Goal: Find specific page/section: Find specific page/section

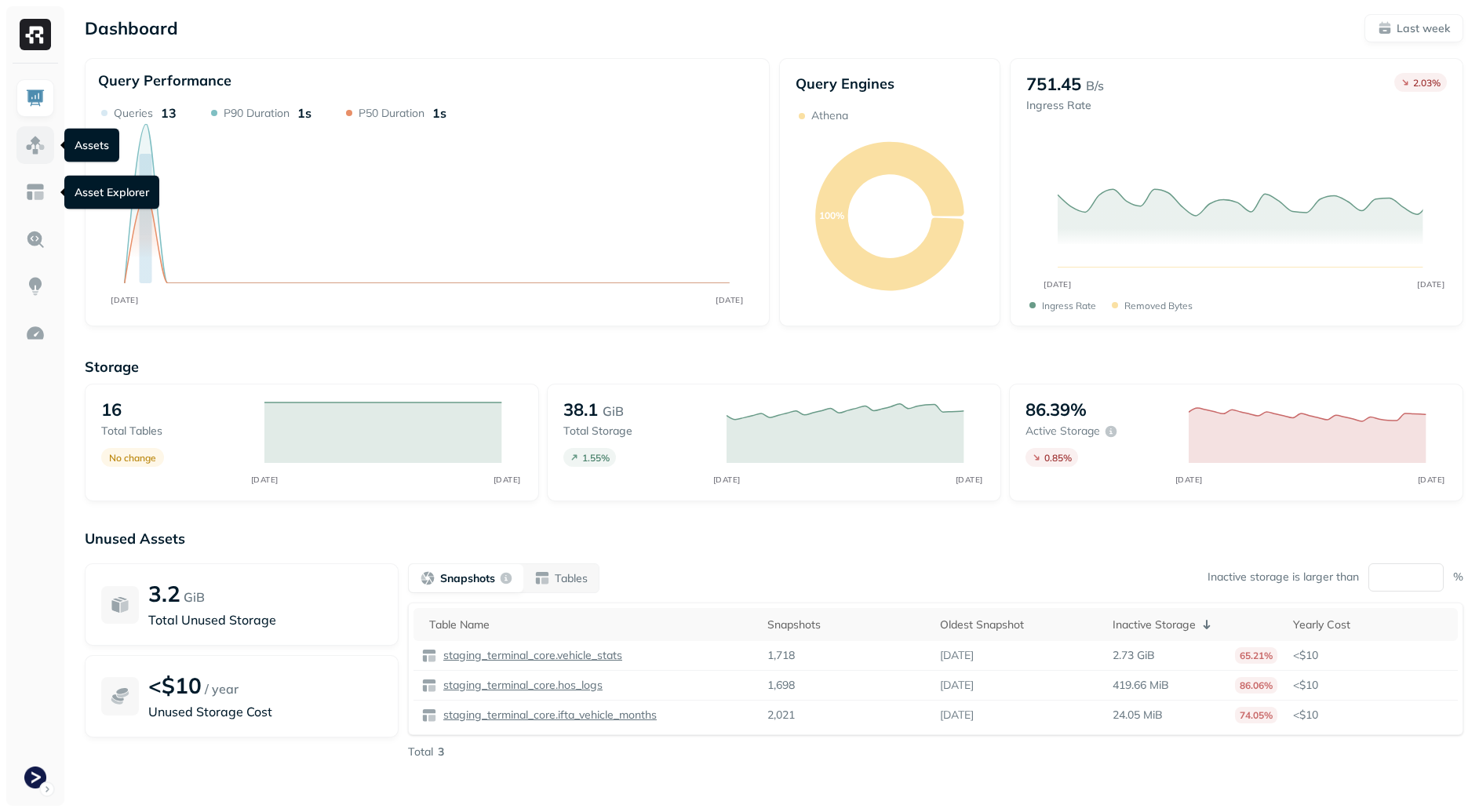
click at [38, 145] on img at bounding box center [35, 145] width 20 height 20
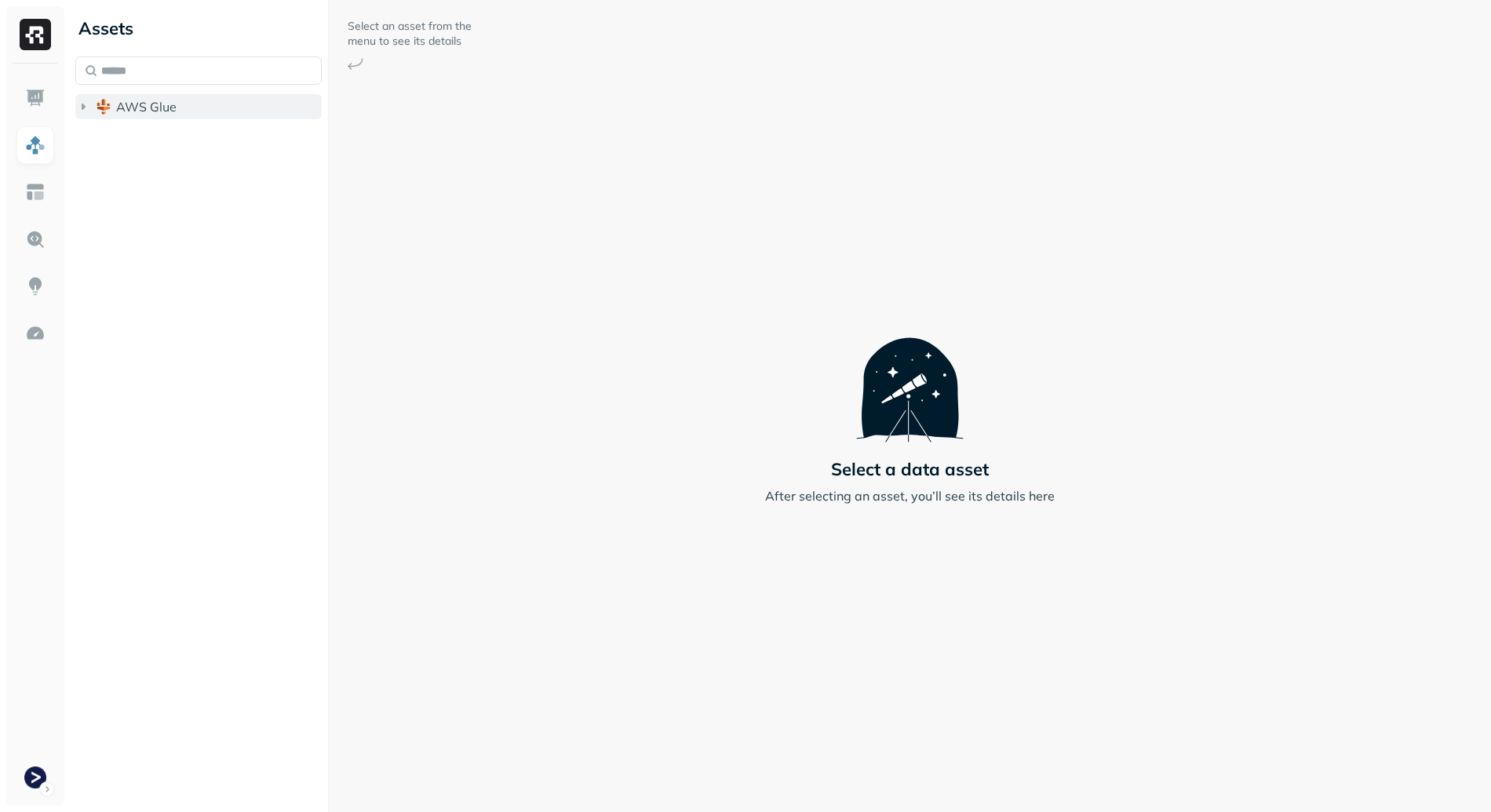
click at [142, 109] on span "AWS Glue" at bounding box center [146, 107] width 60 height 16
click at [181, 141] on span "staging_terminal_core" at bounding box center [197, 137] width 131 height 16
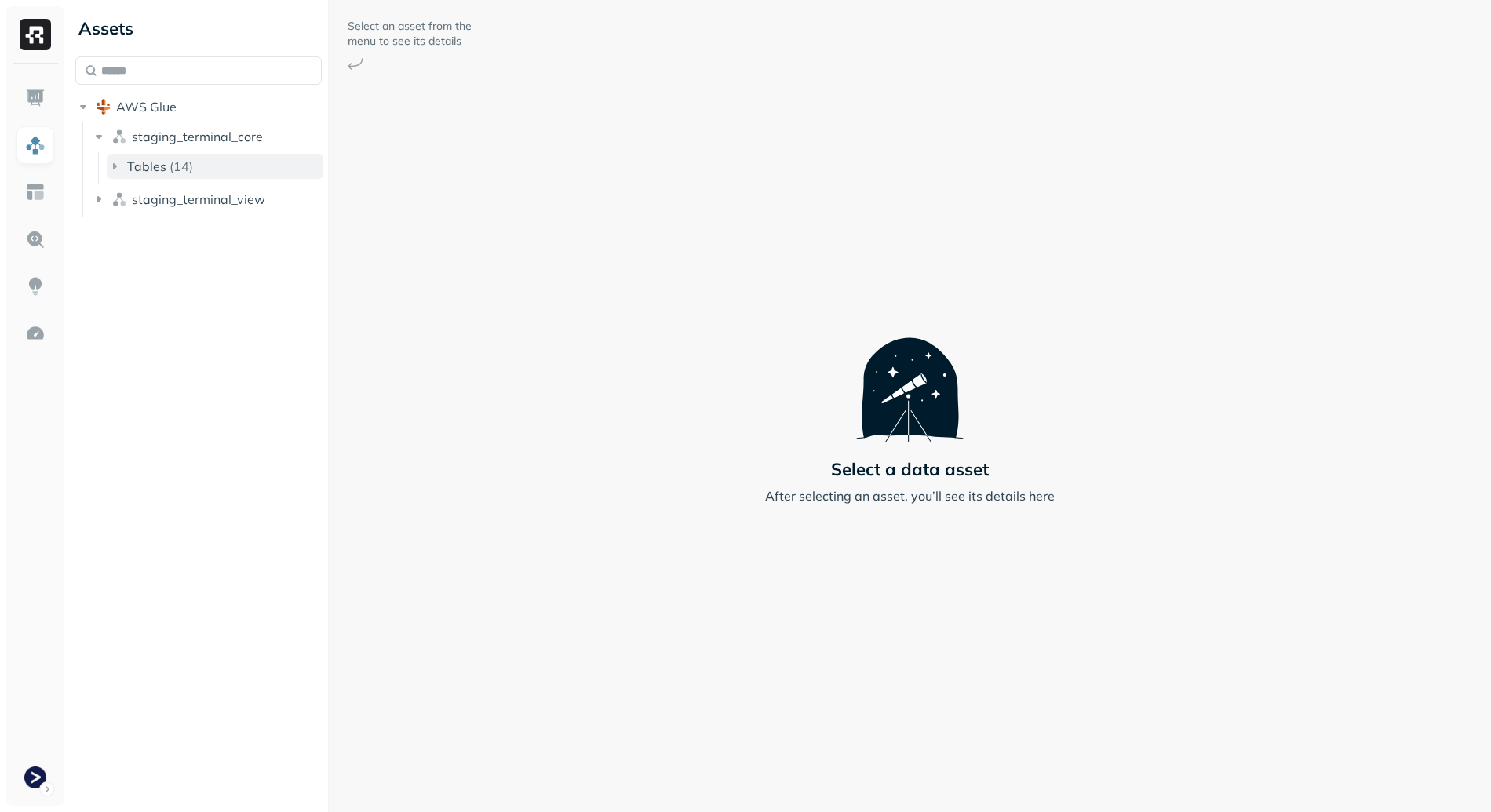
click at [210, 174] on button "Tables ( 14 )" at bounding box center [215, 166] width 217 height 25
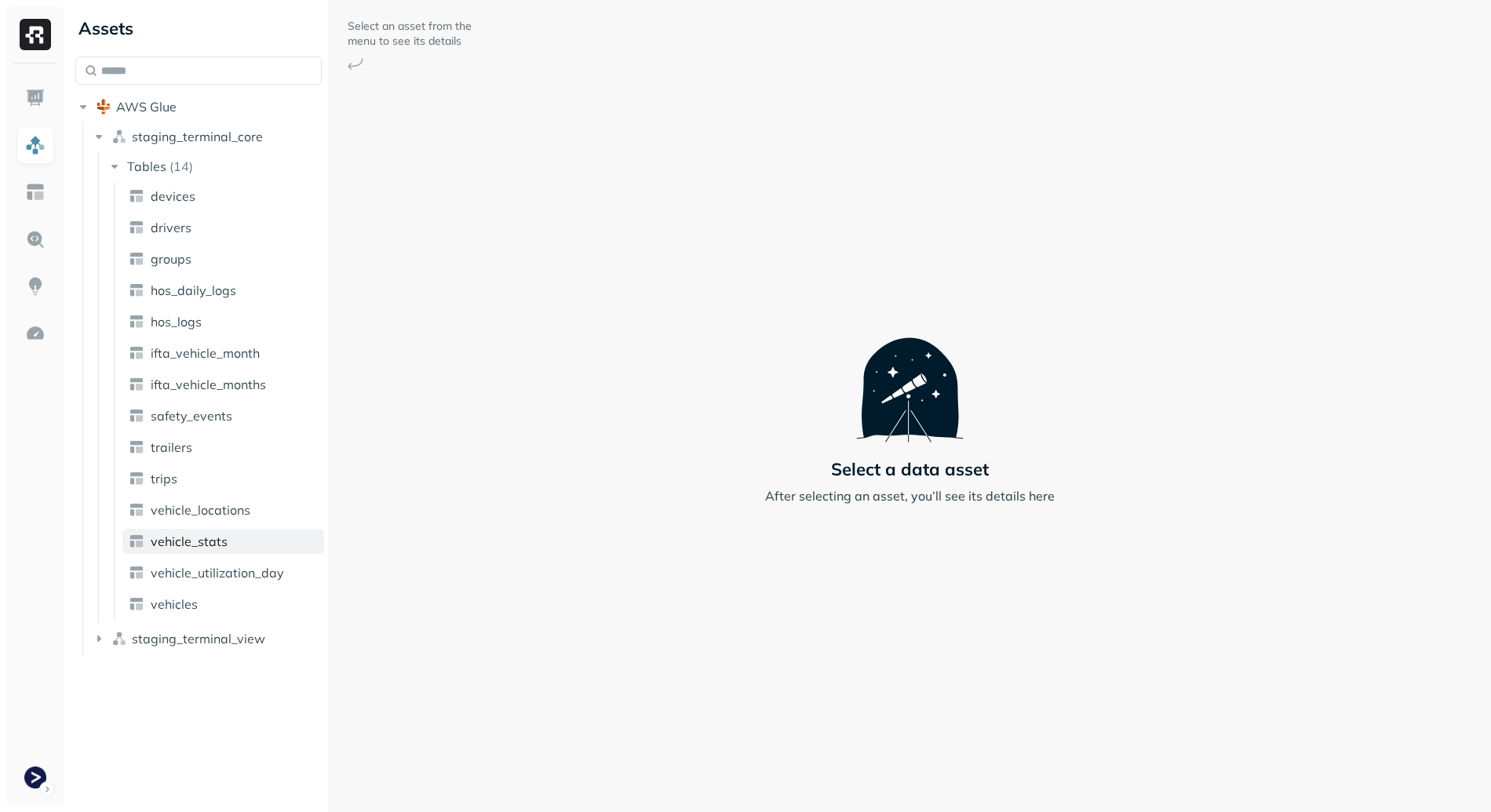
click at [221, 539] on span "vehicle_stats" at bounding box center [189, 541] width 77 height 16
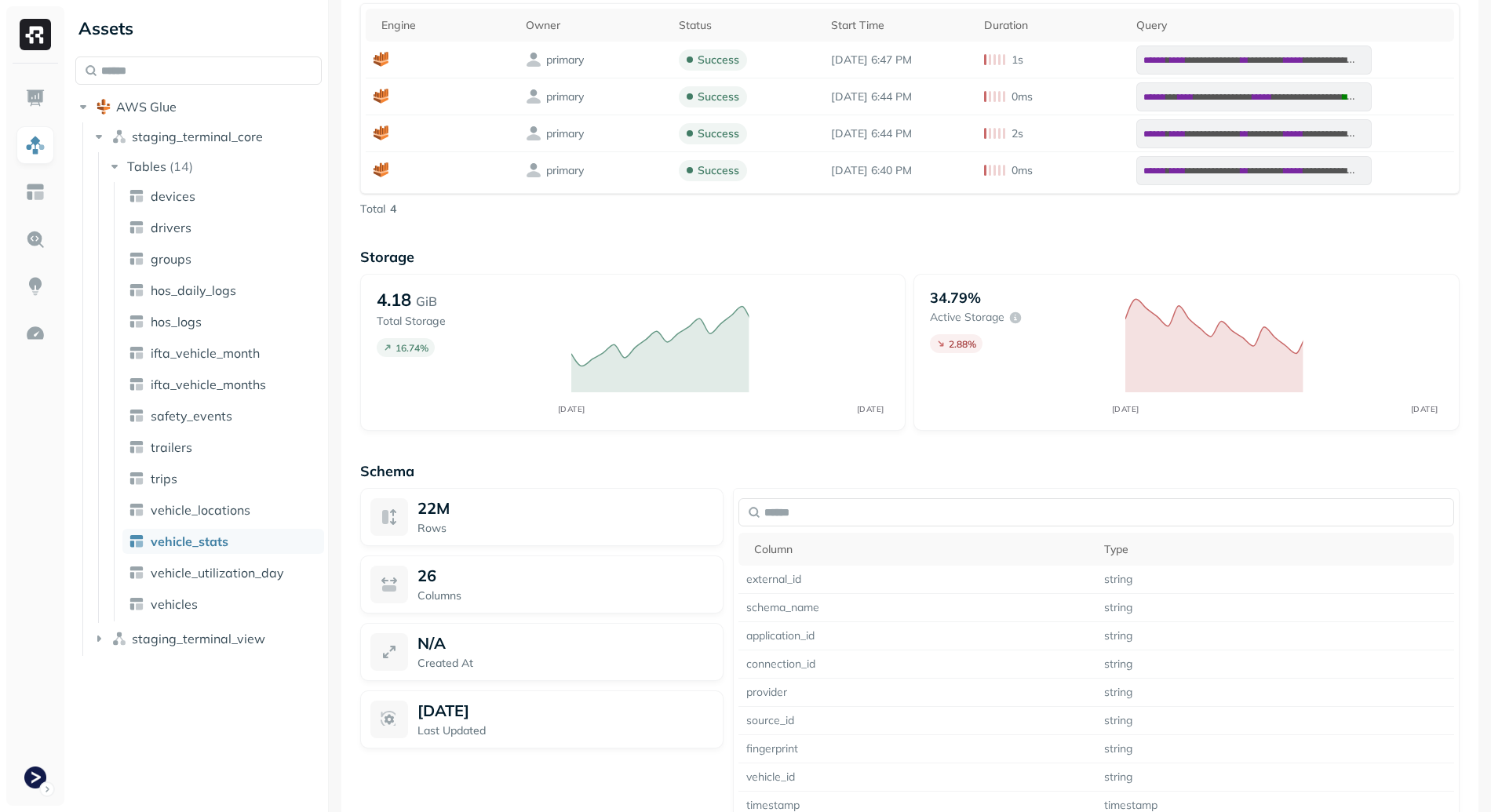
scroll to position [1082, 0]
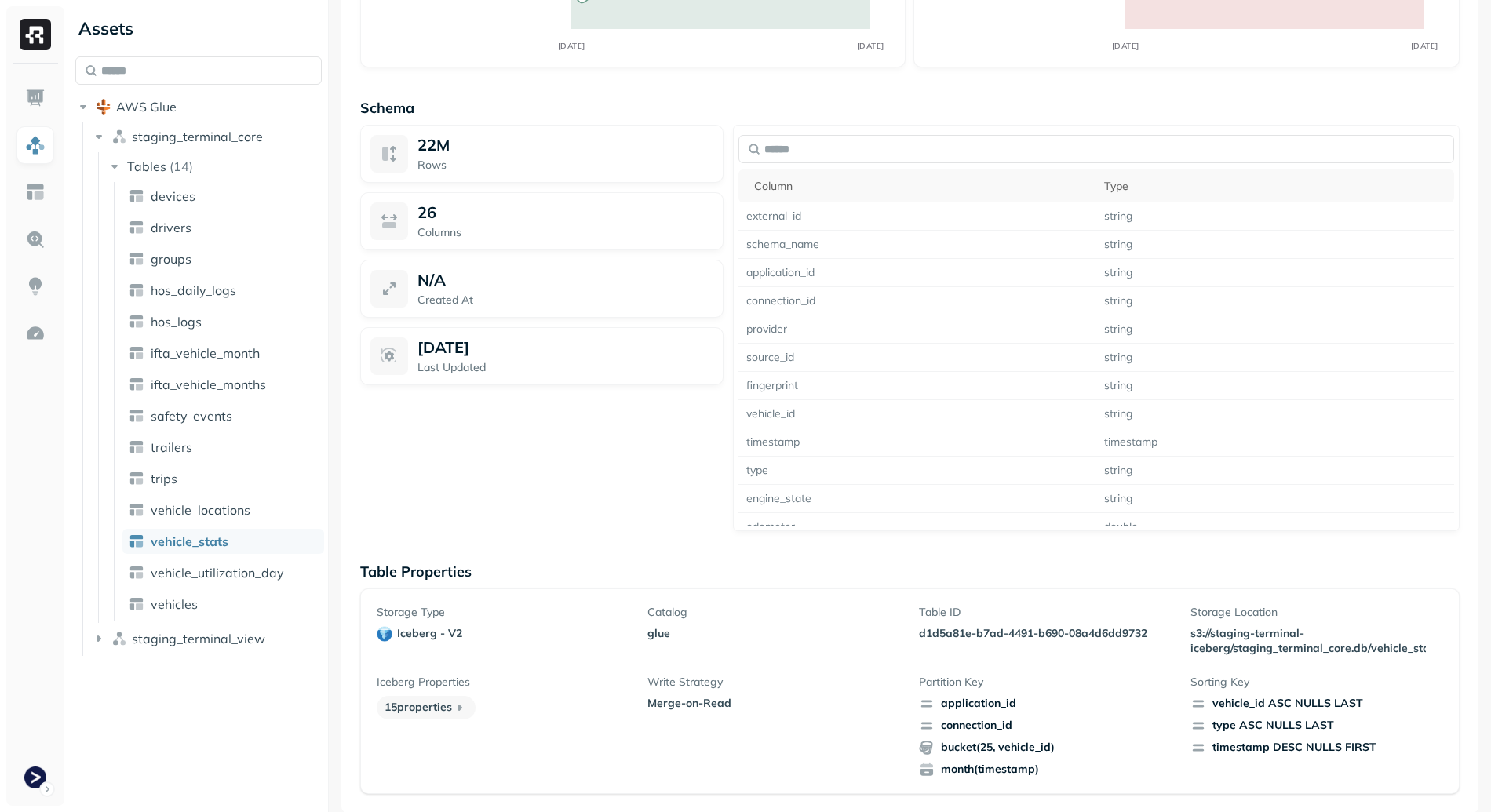
click at [222, 491] on ul "devices drivers groups hos_daily_logs hos_logs ifta_vehicle_month ifta_vehicle_…" at bounding box center [219, 402] width 210 height 439
drag, startPoint x: 233, startPoint y: 516, endPoint x: 242, endPoint y: 517, distance: 9.1
click at [233, 516] on span "vehicle_locations" at bounding box center [201, 510] width 100 height 16
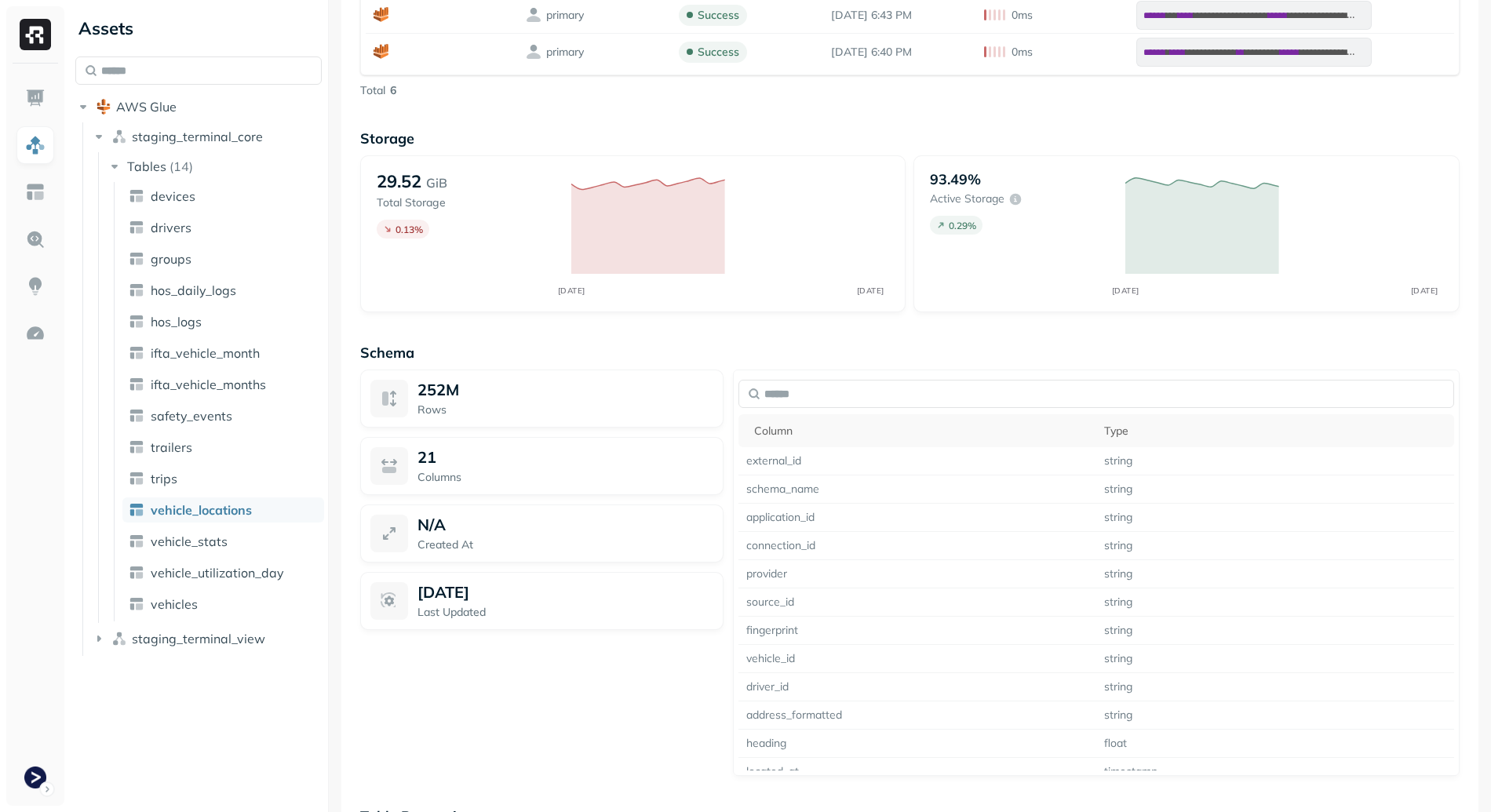
scroll to position [1156, 0]
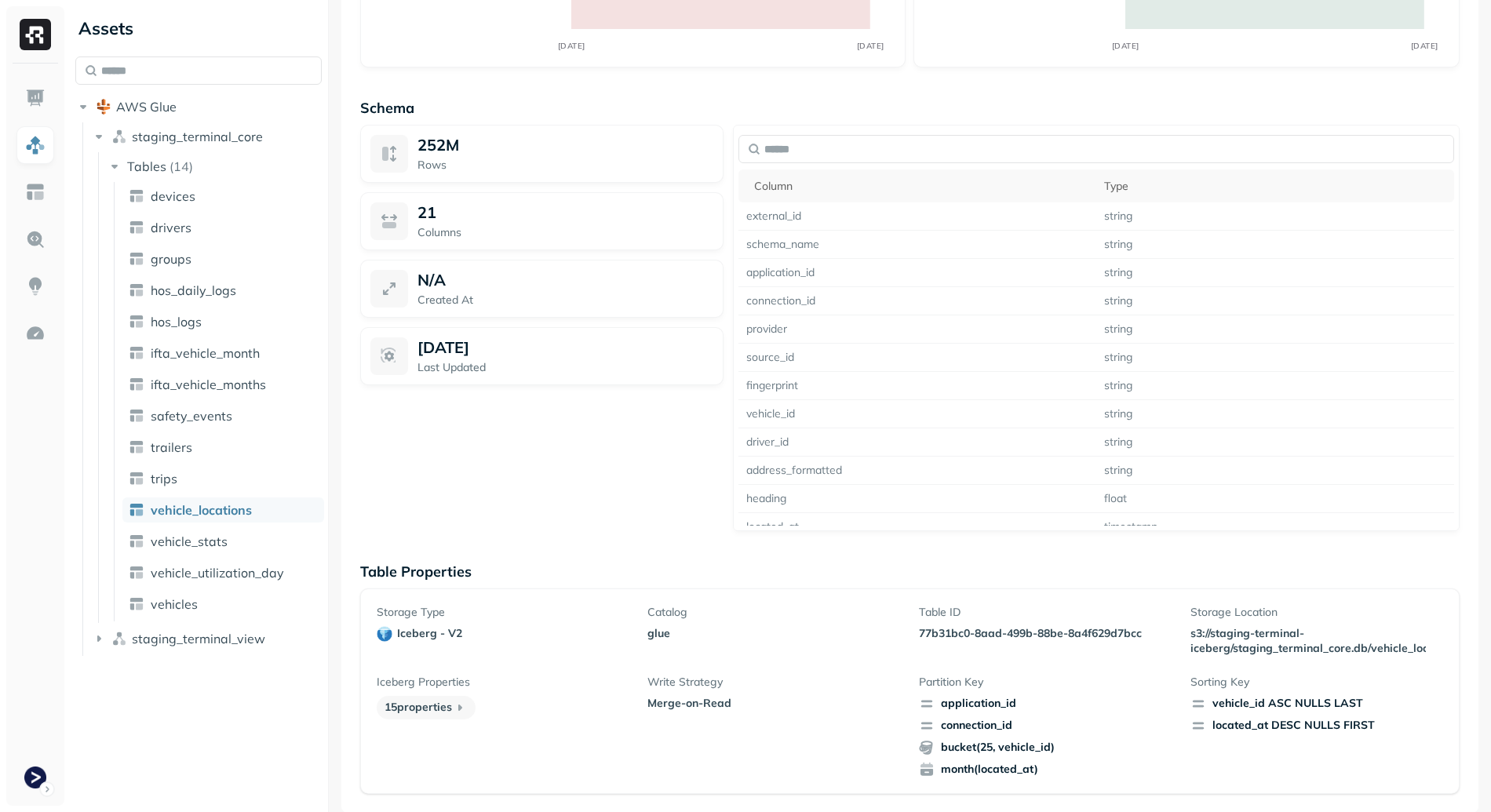
click at [1079, 629] on p "77b31bc0-8aad-499b-88be-8a4f629d7bcc" at bounding box center [1045, 633] width 253 height 15
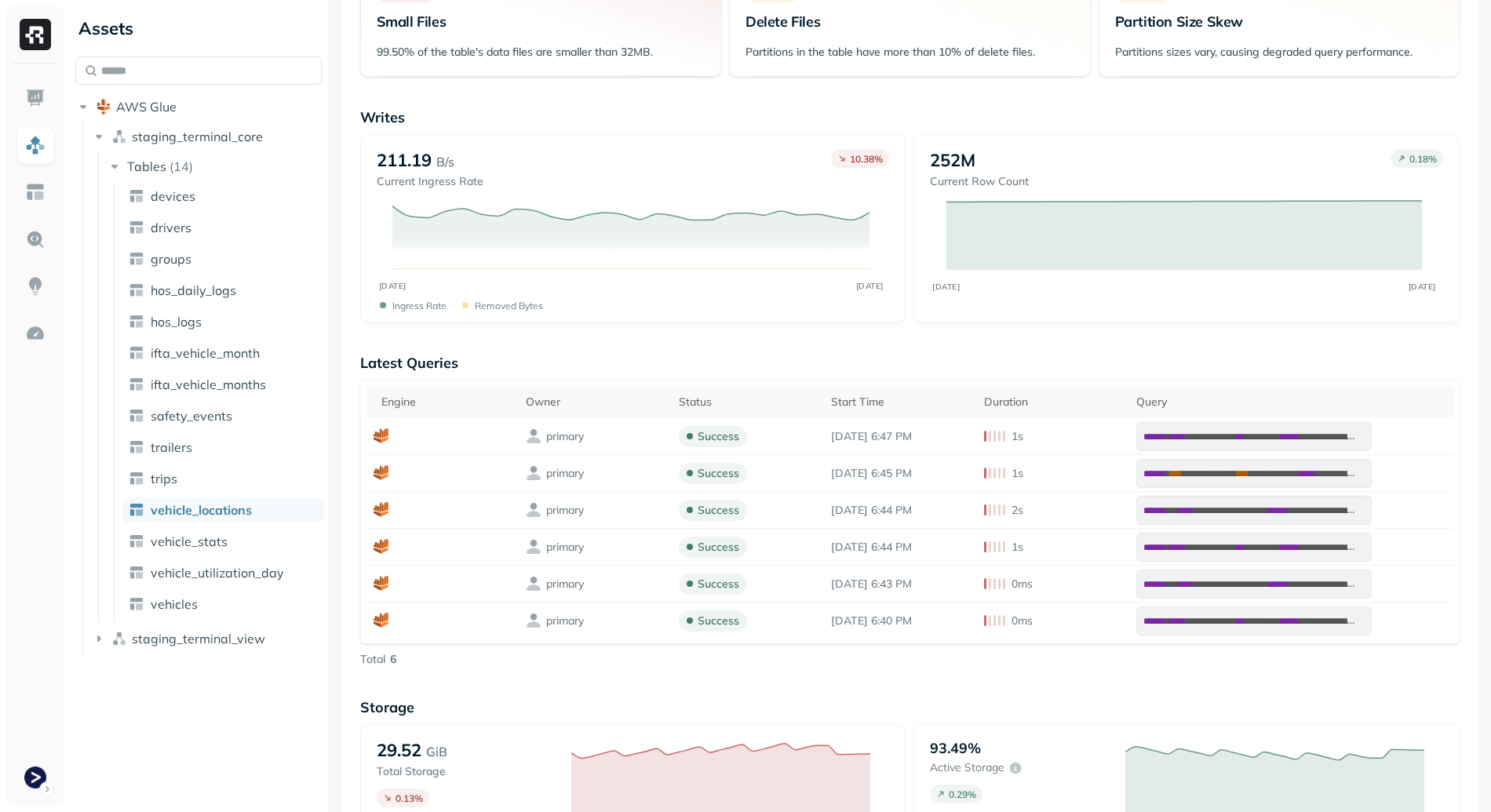
scroll to position [0, 0]
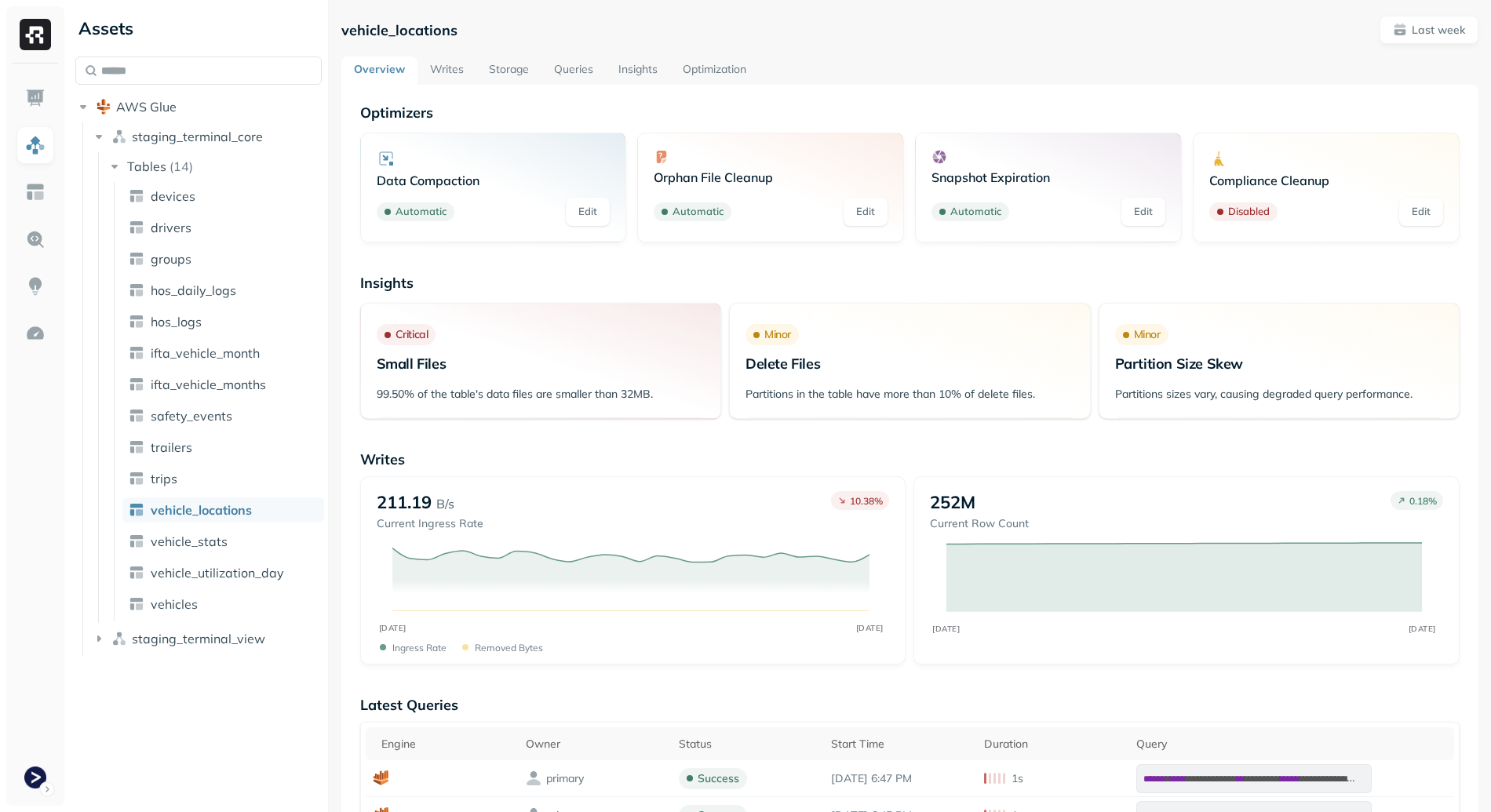
click at [372, 32] on p "vehicle_locations" at bounding box center [400, 30] width 116 height 18
copy p "vehicle_locations"
click at [393, 27] on p "vehicle_locations" at bounding box center [400, 30] width 116 height 18
